Goal: Information Seeking & Learning: Check status

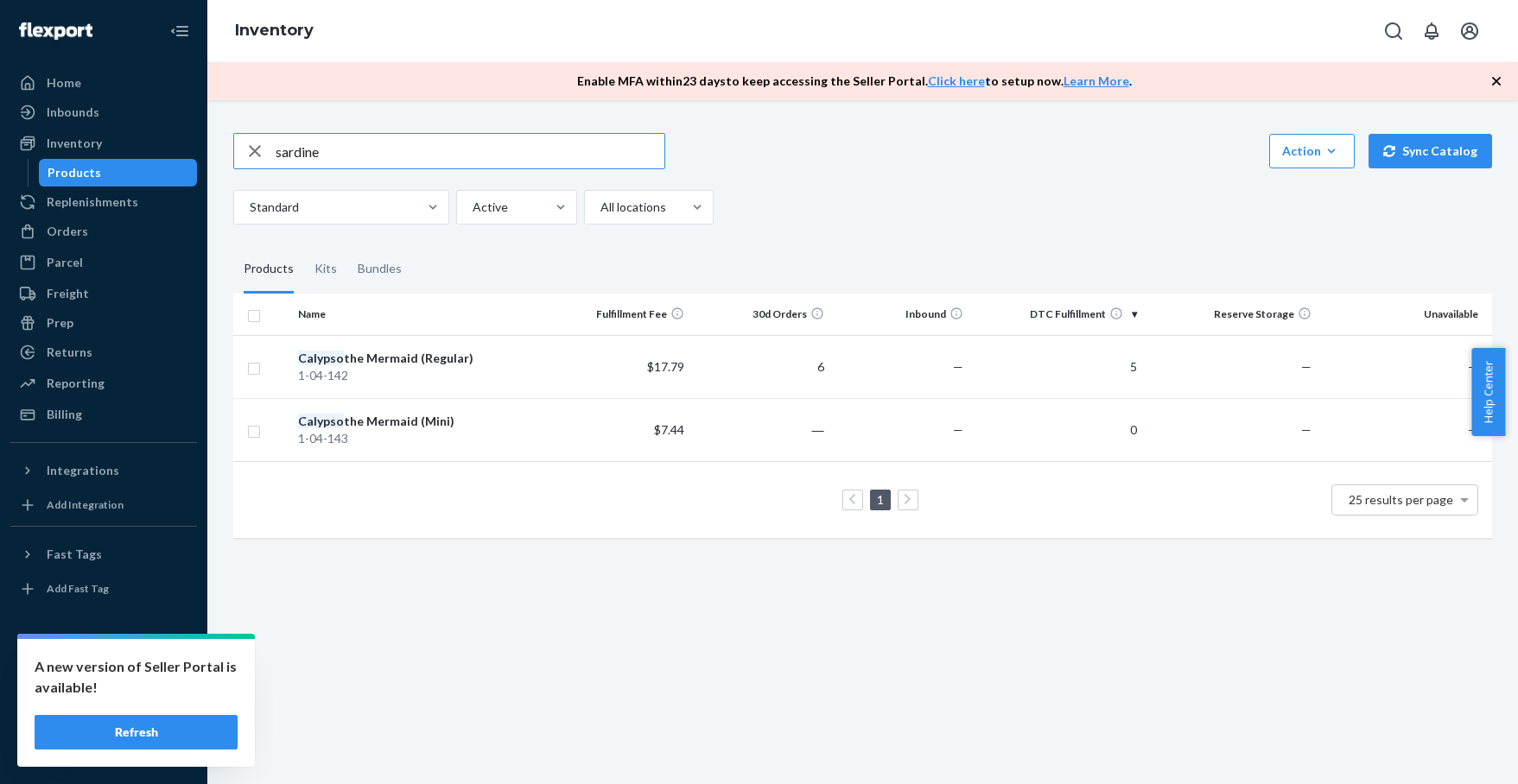
type input "sardine"
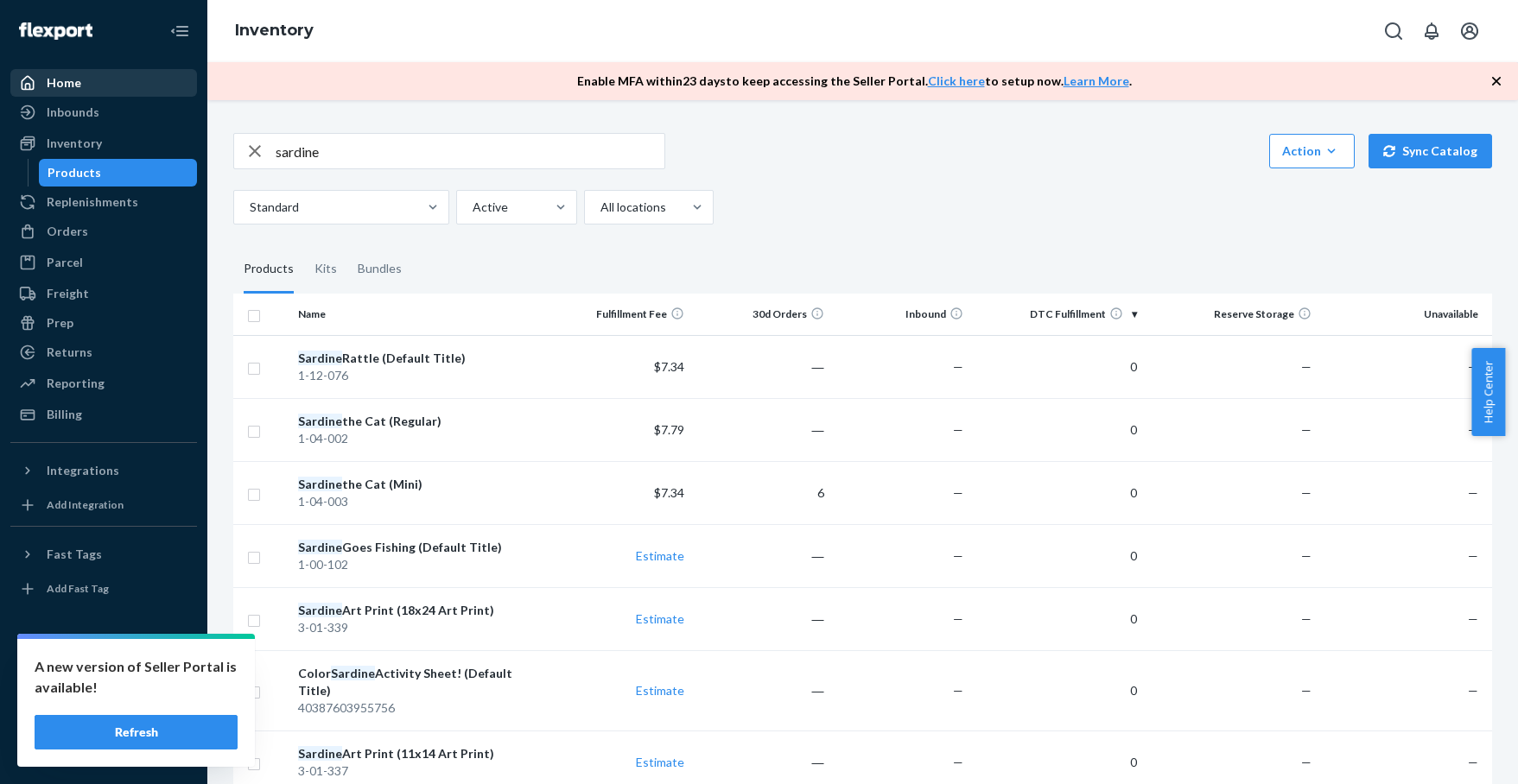
click at [66, 83] on div "Home" at bounding box center [64, 83] width 35 height 17
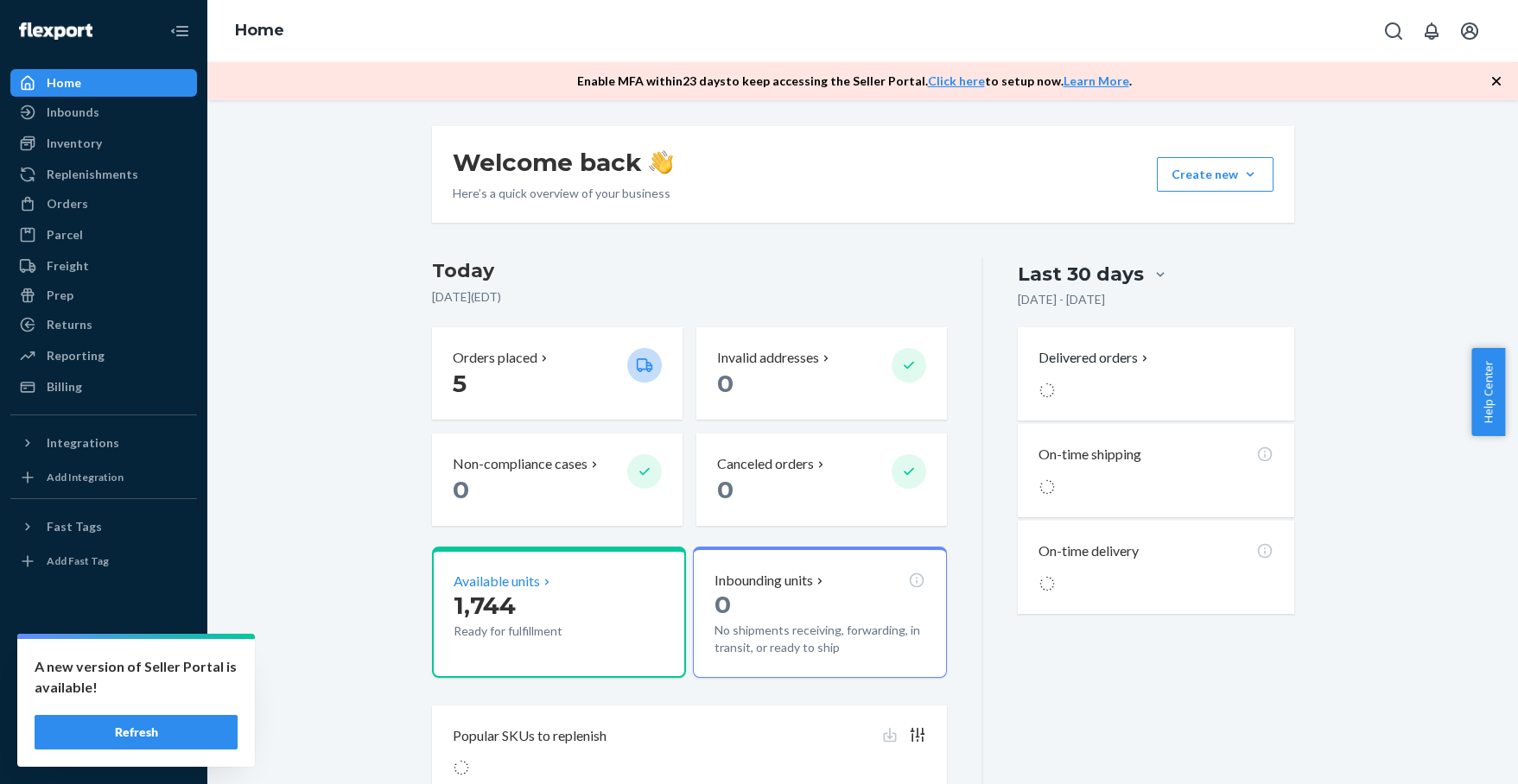
click at [503, 596] on span "1,744" at bounding box center [484, 605] width 62 height 29
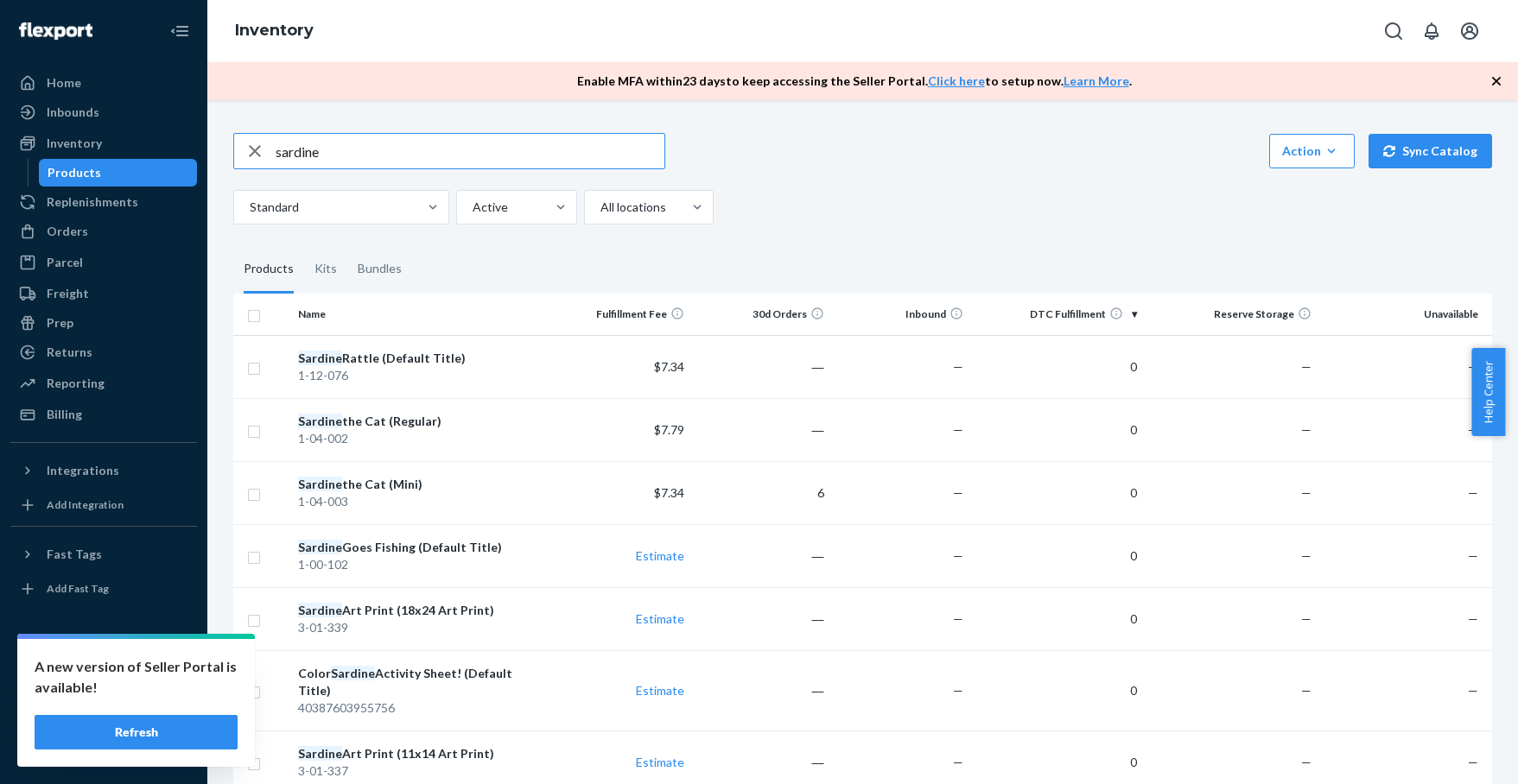
drag, startPoint x: 256, startPoint y: 152, endPoint x: 281, endPoint y: 169, distance: 30.2
click at [256, 152] on icon "button" at bounding box center [254, 151] width 12 height 12
click at [617, 212] on div at bounding box center [646, 207] width 97 height 21
click at [600, 212] on input "All locations" at bounding box center [600, 207] width 2 height 17
click at [759, 220] on div "Standard Active option All locations focused, 1 of 3. 3 results available. Use …" at bounding box center [857, 207] width 1246 height 35
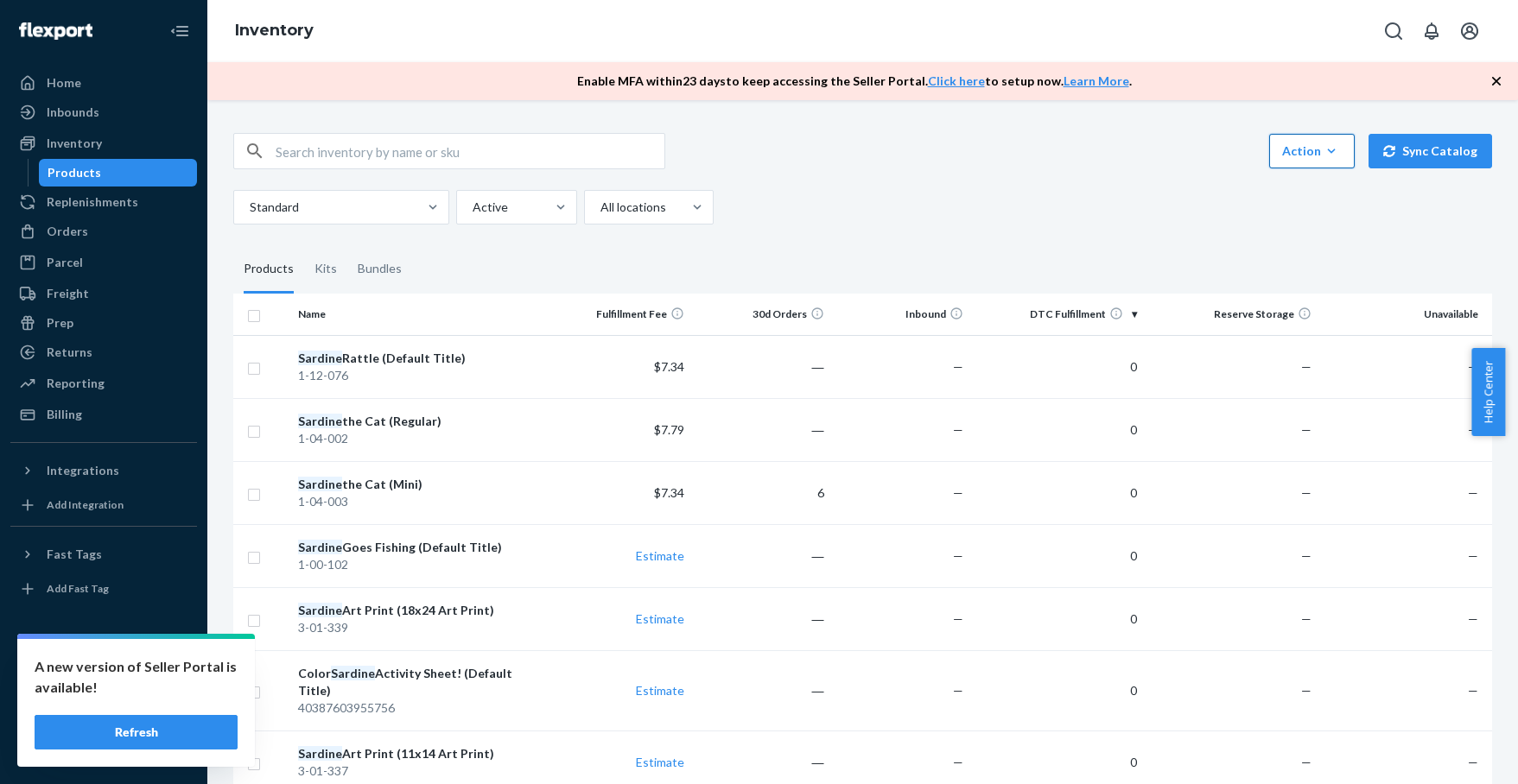
click at [1303, 151] on div "Action" at bounding box center [1312, 151] width 60 height 17
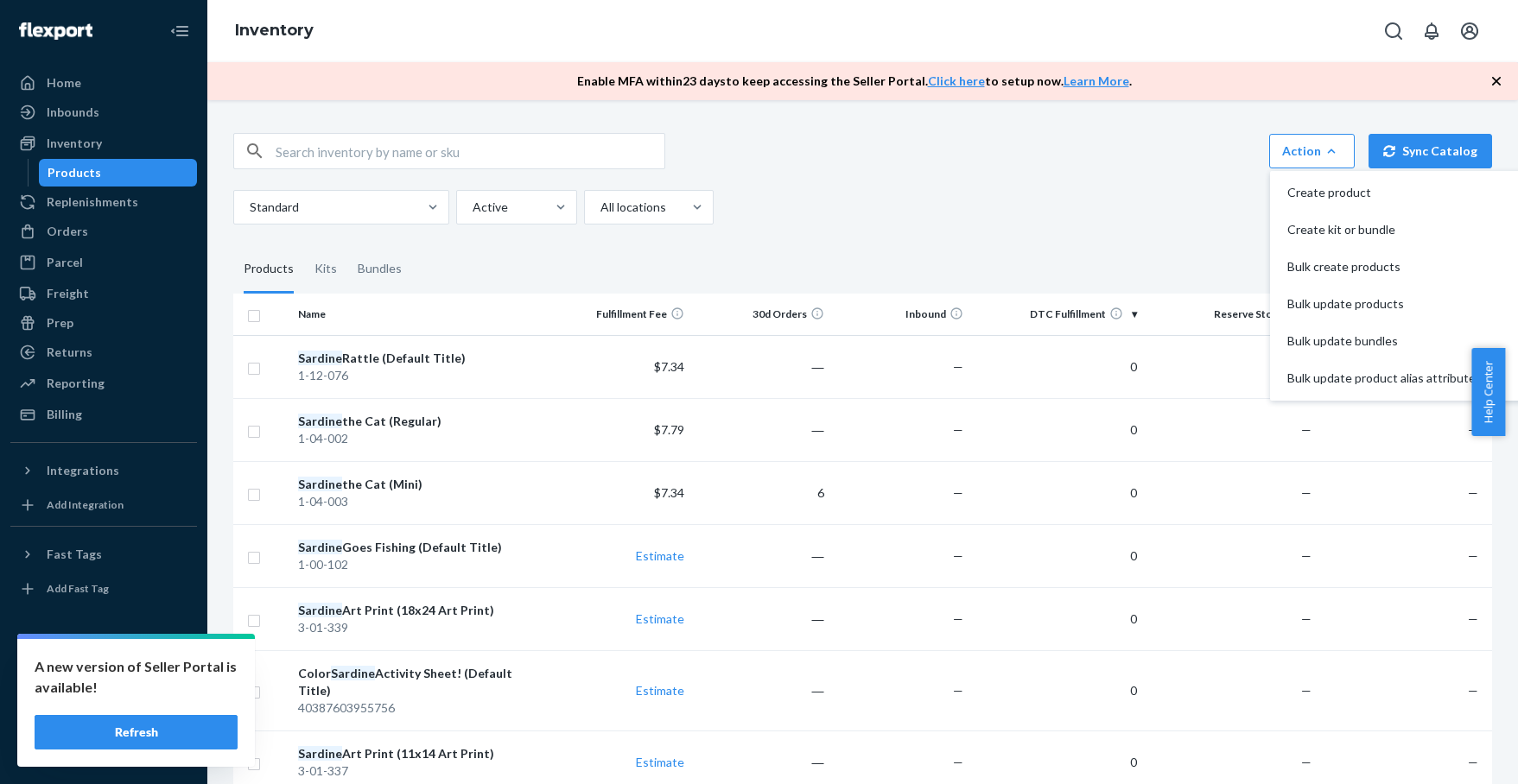
click at [1094, 196] on div "Standard Active All locations" at bounding box center [857, 207] width 1246 height 35
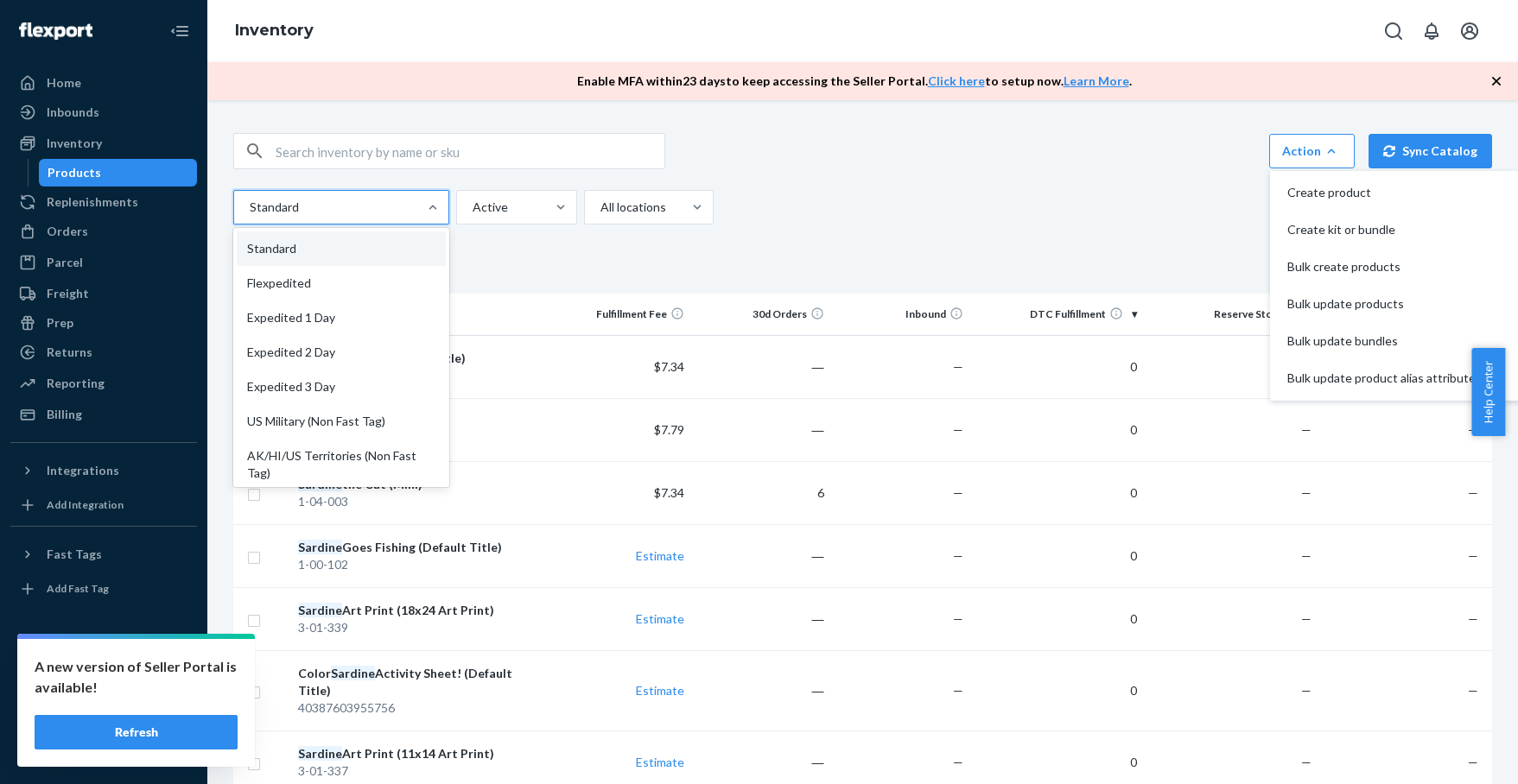
click at [390, 213] on div at bounding box center [339, 207] width 183 height 21
click at [250, 213] on input "option Standard focused, 1 of 13. 13 results available. Use Up and Down to choo…" at bounding box center [249, 207] width 2 height 17
click at [496, 211] on div at bounding box center [515, 207] width 88 height 21
click at [473, 211] on input "Active" at bounding box center [472, 207] width 2 height 17
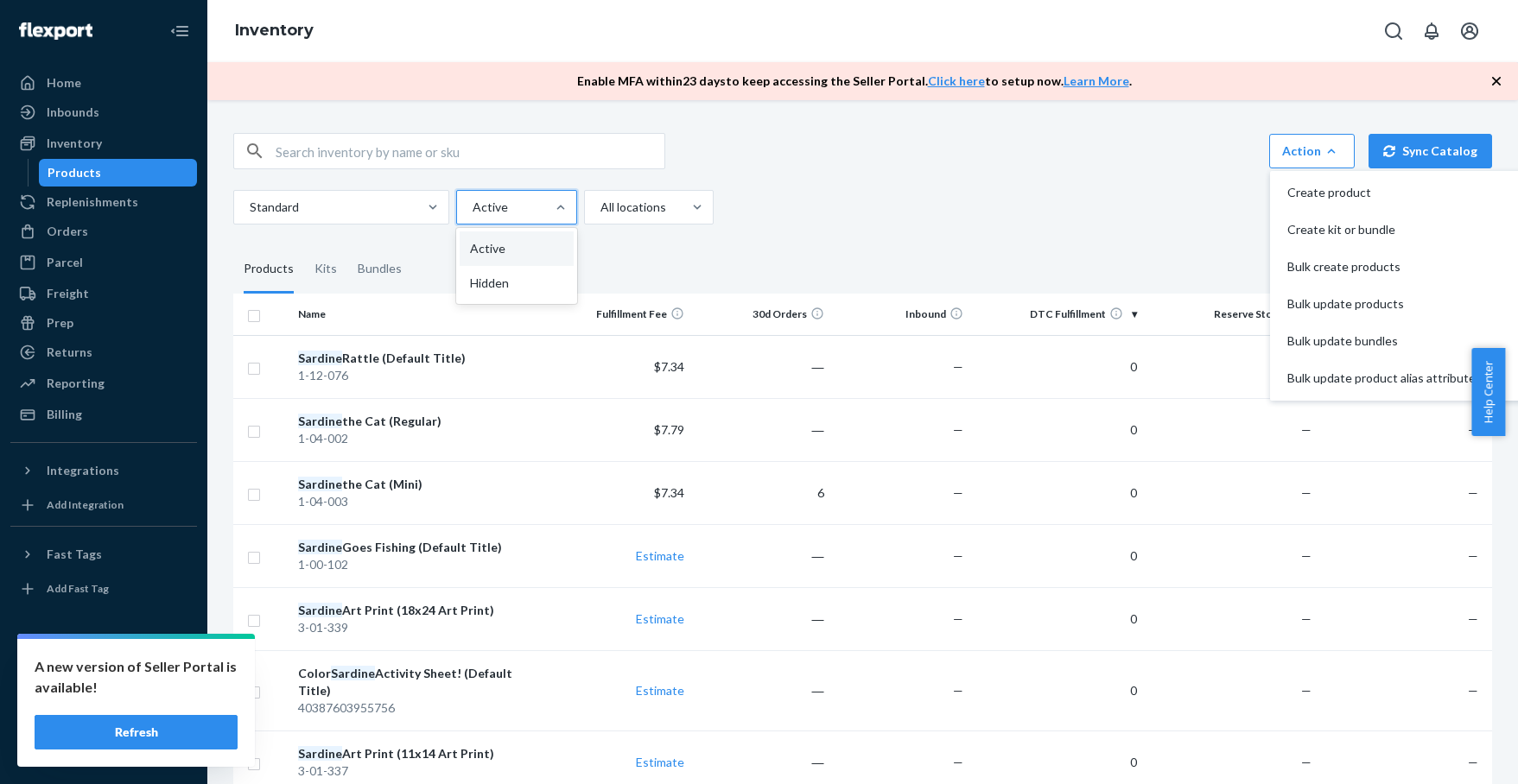
click at [833, 190] on div "Standard option Active focused, 1 of 2. 2 results available. Use Up and Down to…" at bounding box center [857, 207] width 1246 height 35
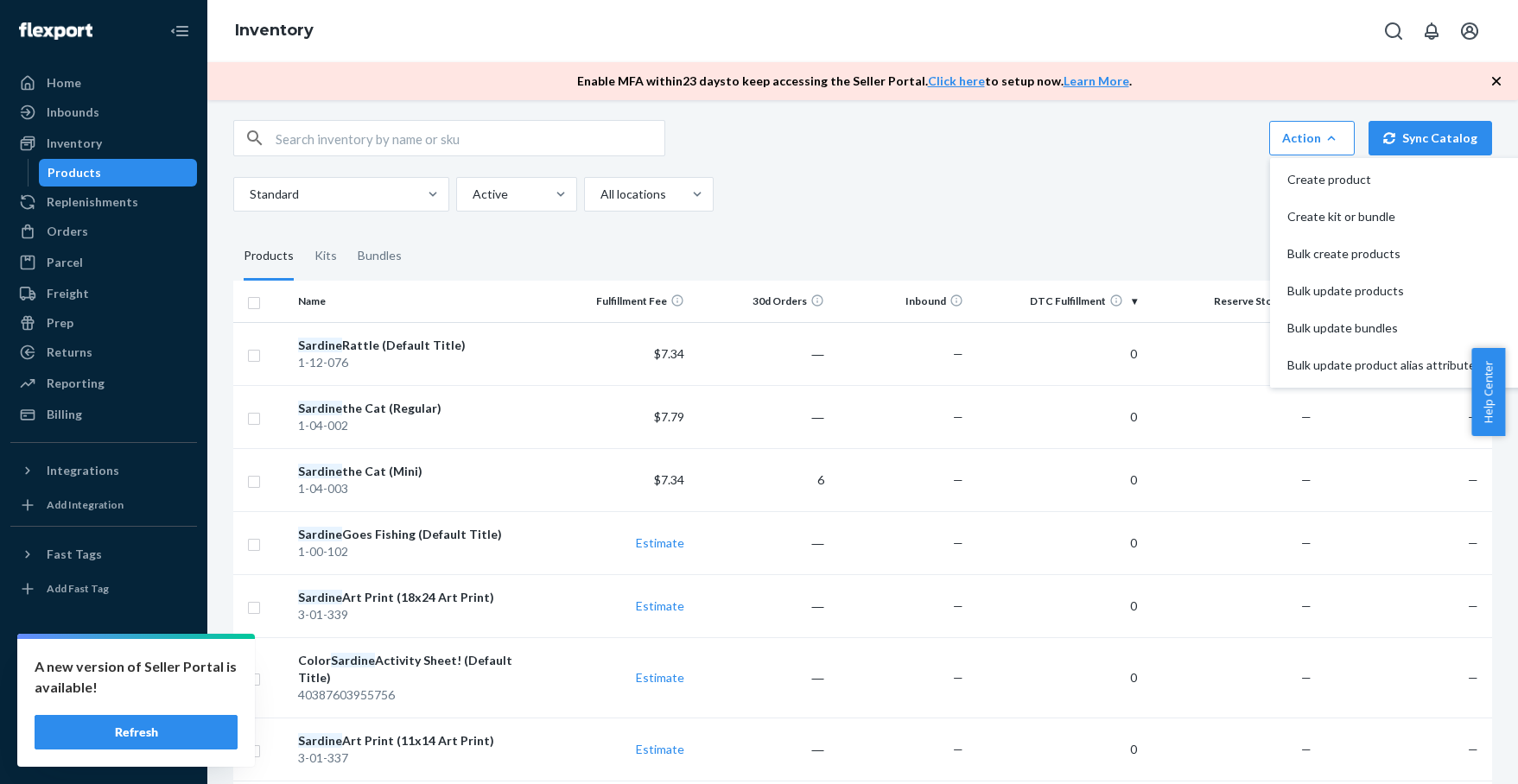
click at [843, 224] on div "Action Create product Create kit or bundle Bulk create products Bulk update pro…" at bounding box center [862, 701] width 1284 height 1205
click at [377, 129] on input "text" at bounding box center [470, 138] width 388 height 35
click at [52, 83] on div "Home" at bounding box center [64, 83] width 35 height 17
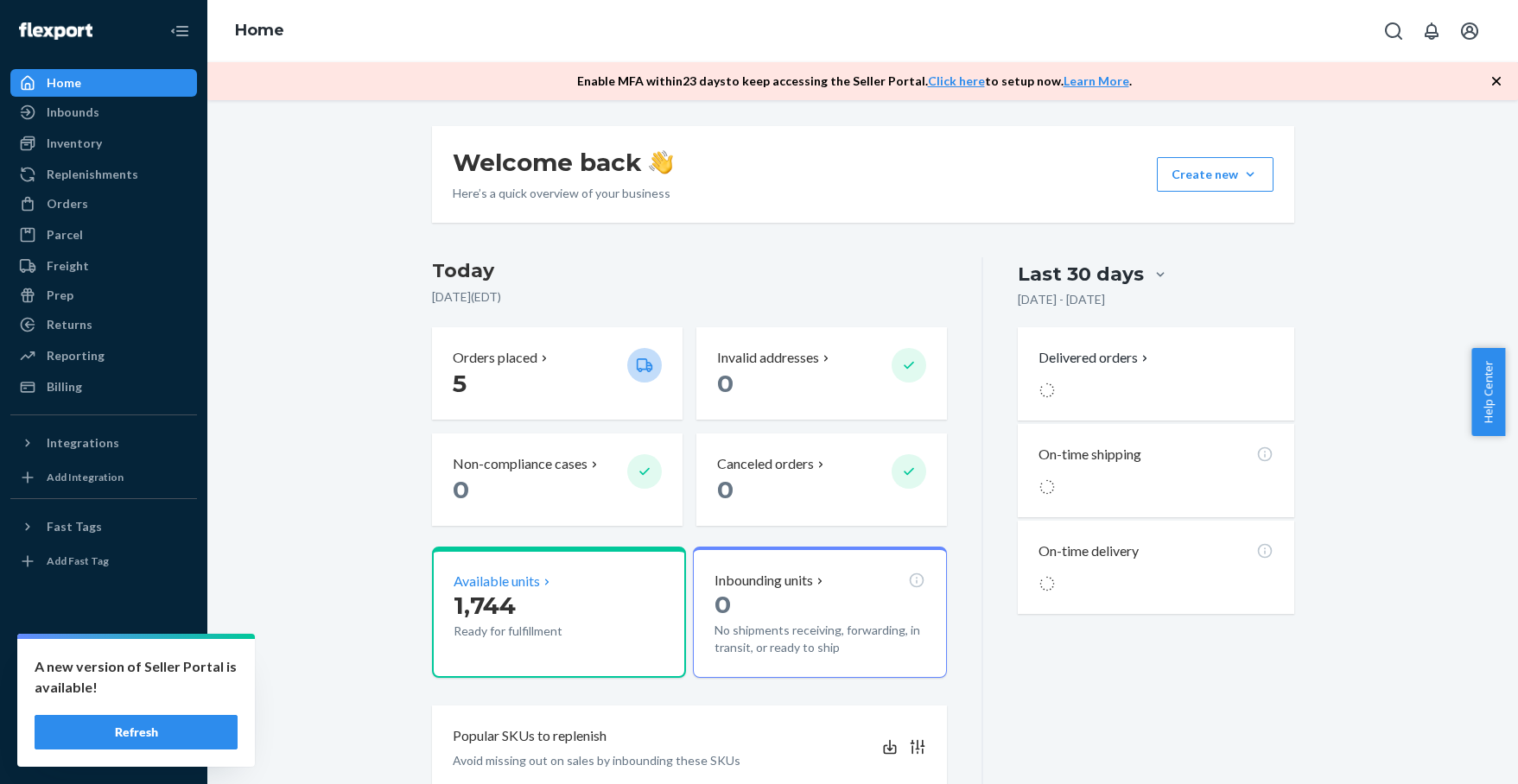
click at [480, 623] on p "Ready for fulfillment" at bounding box center [533, 631] width 159 height 17
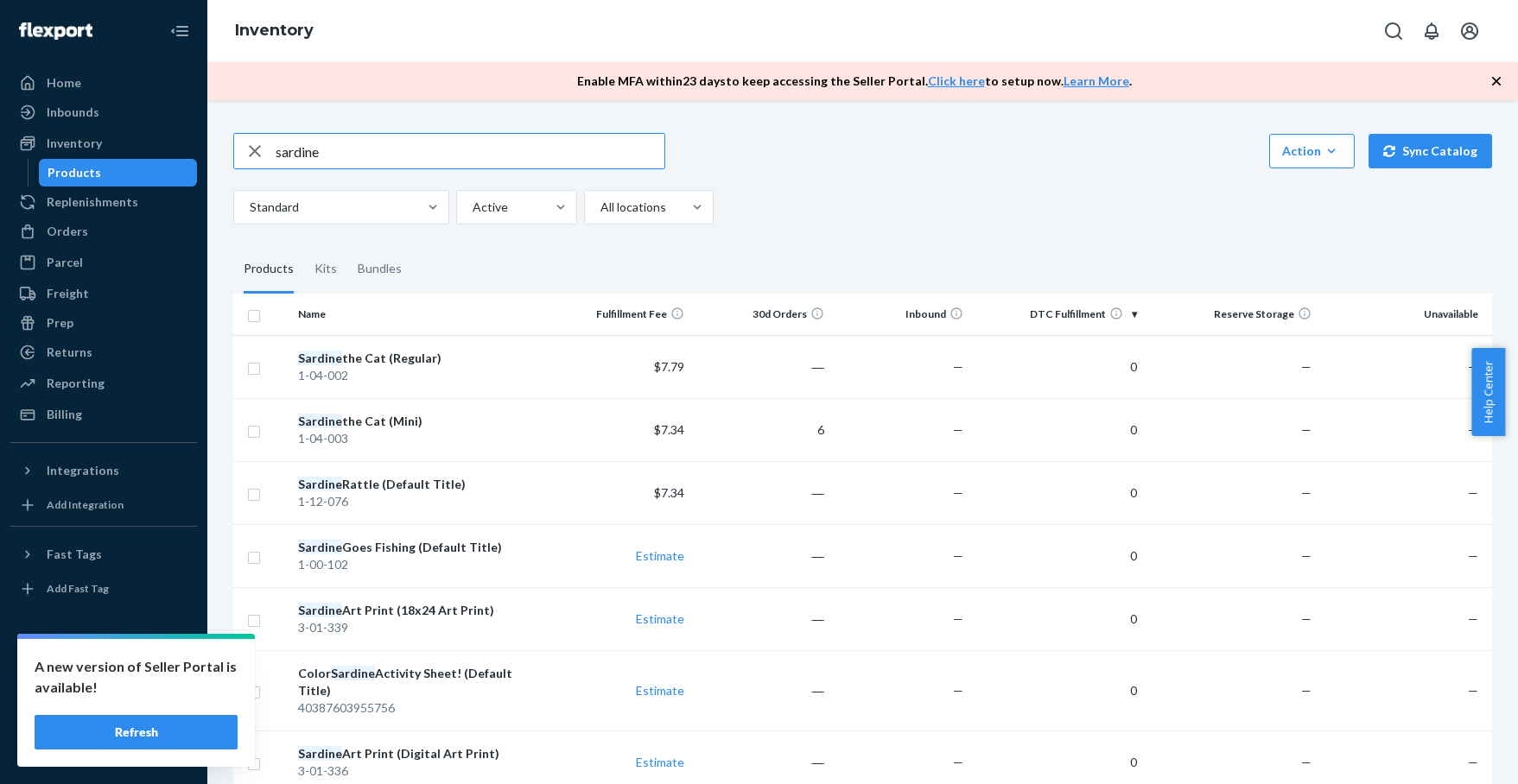
click at [252, 145] on icon "button" at bounding box center [255, 151] width 21 height 35
click at [448, 154] on input "text" at bounding box center [470, 151] width 388 height 35
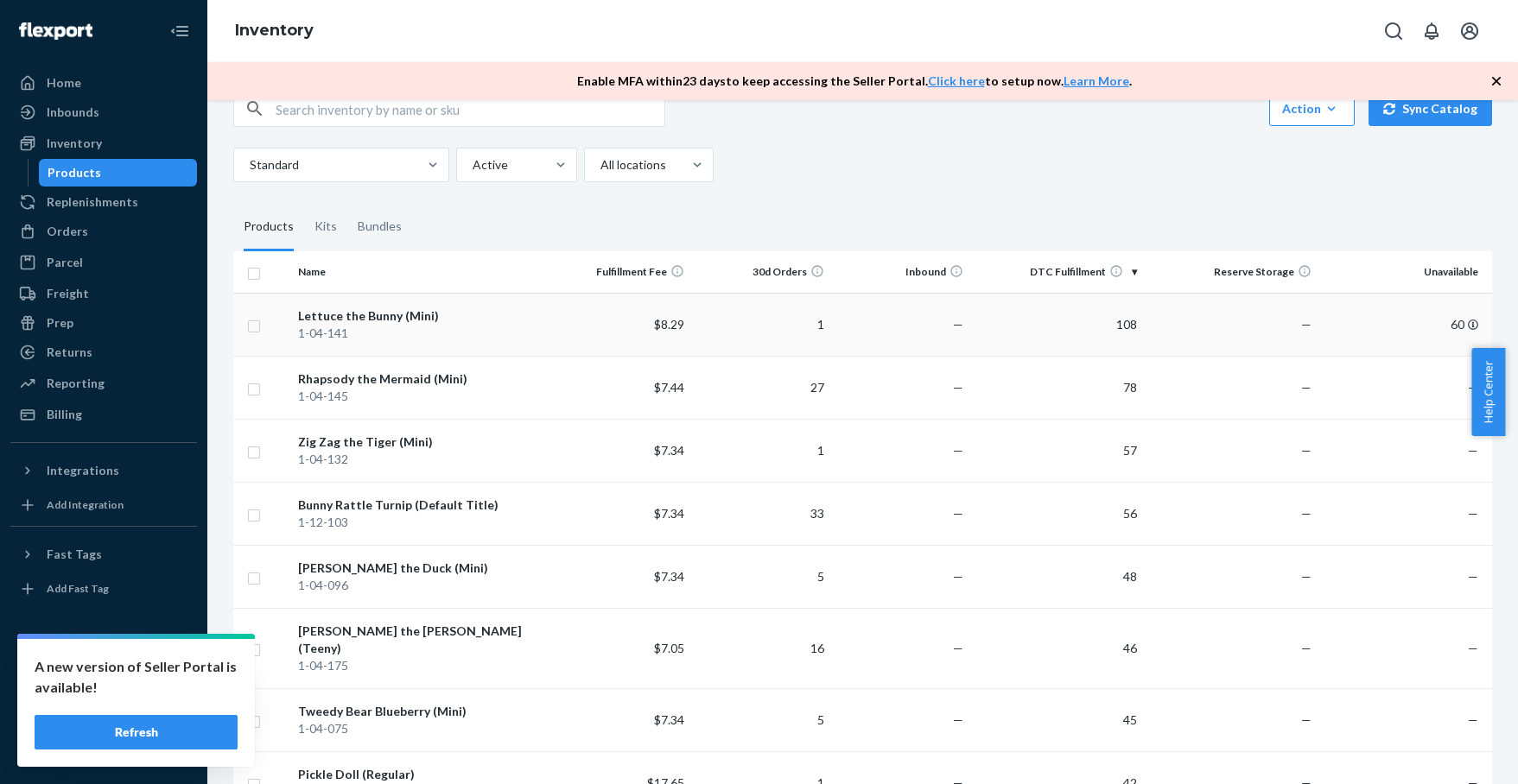
scroll to position [43, 0]
